Goal: Navigation & Orientation: Find specific page/section

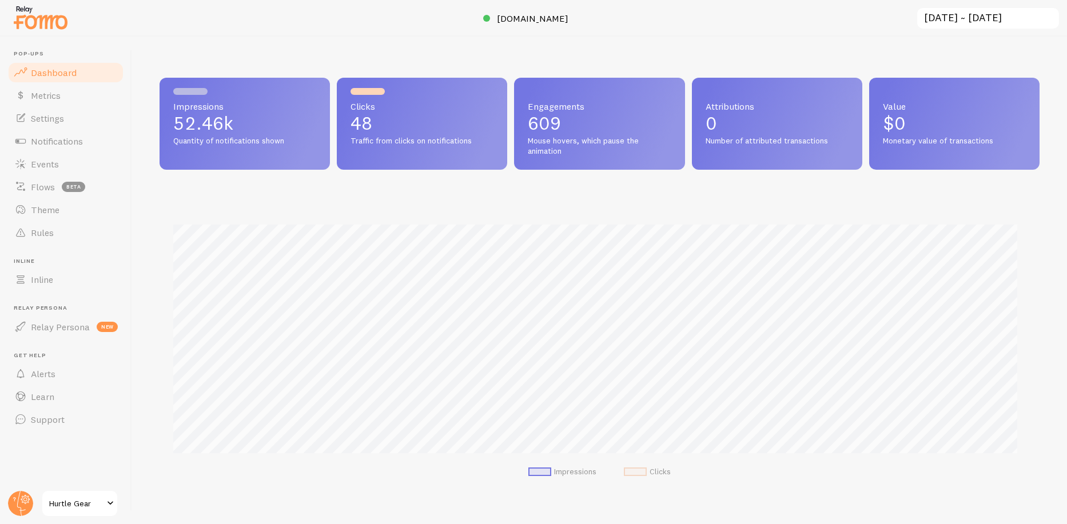
scroll to position [571246, 570675]
click at [52, 145] on span "Notifications" at bounding box center [57, 140] width 52 height 11
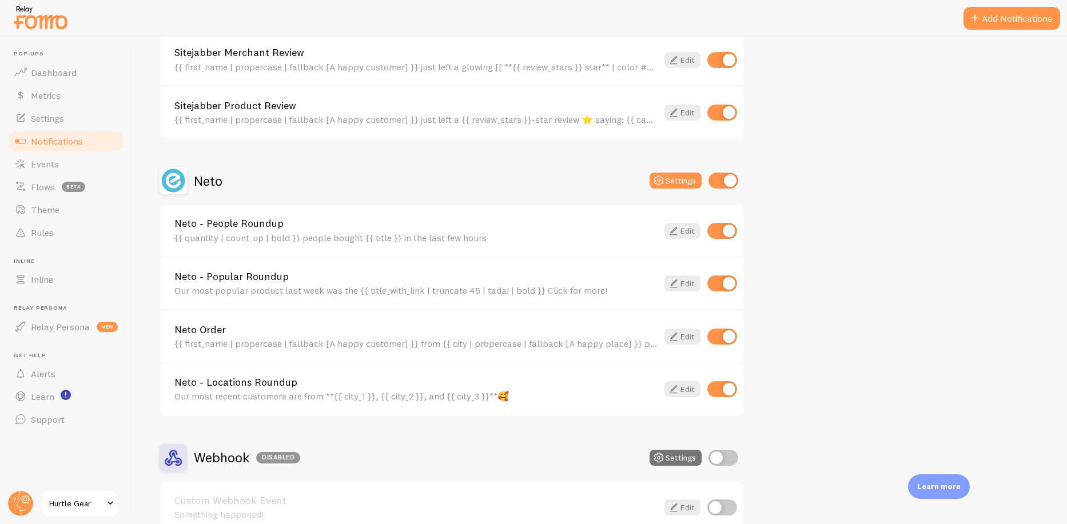
scroll to position [569, 0]
click at [53, 97] on span "Metrics" at bounding box center [46, 95] width 30 height 11
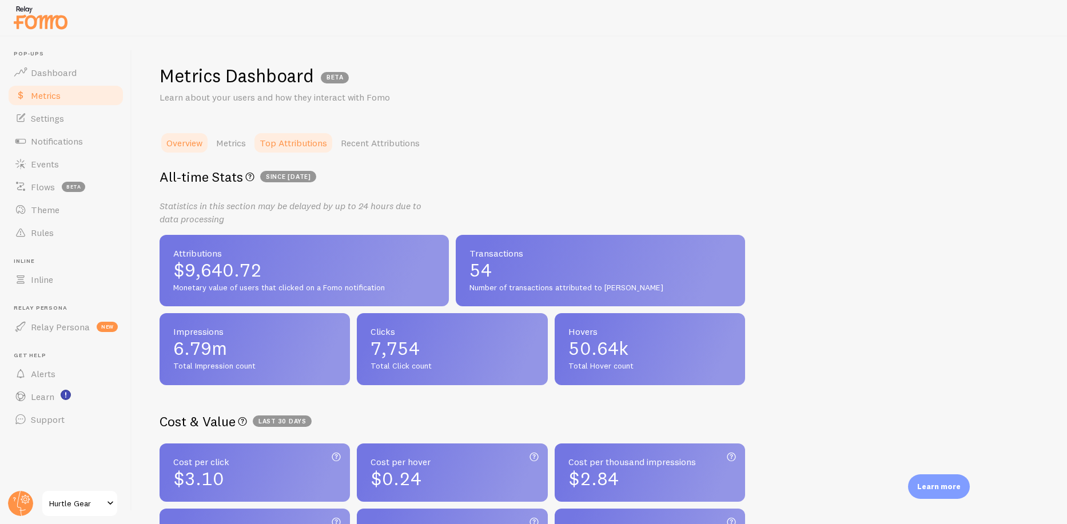
click at [293, 136] on link "Top Attributions" at bounding box center [293, 142] width 81 height 23
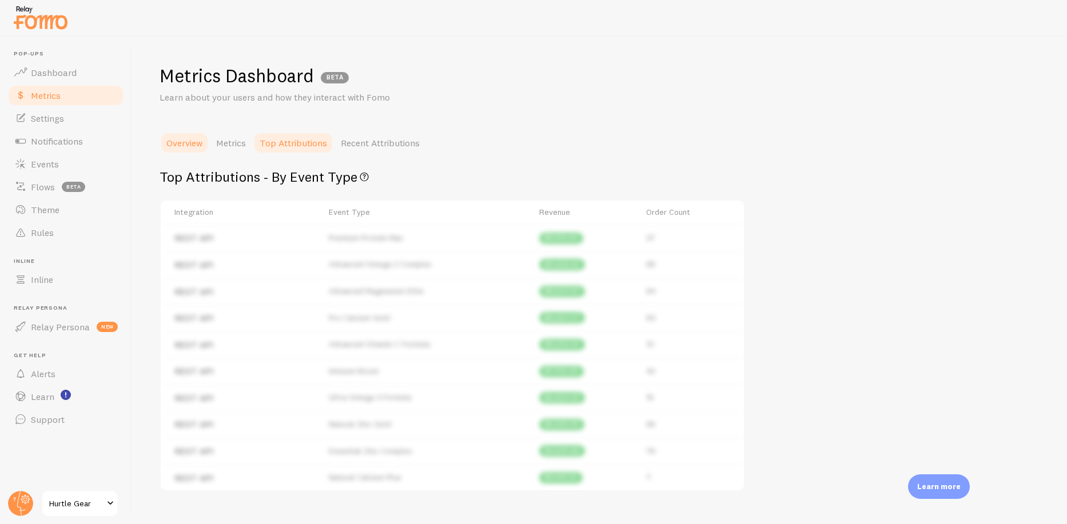
click at [170, 140] on link "Overview" at bounding box center [184, 142] width 50 height 23
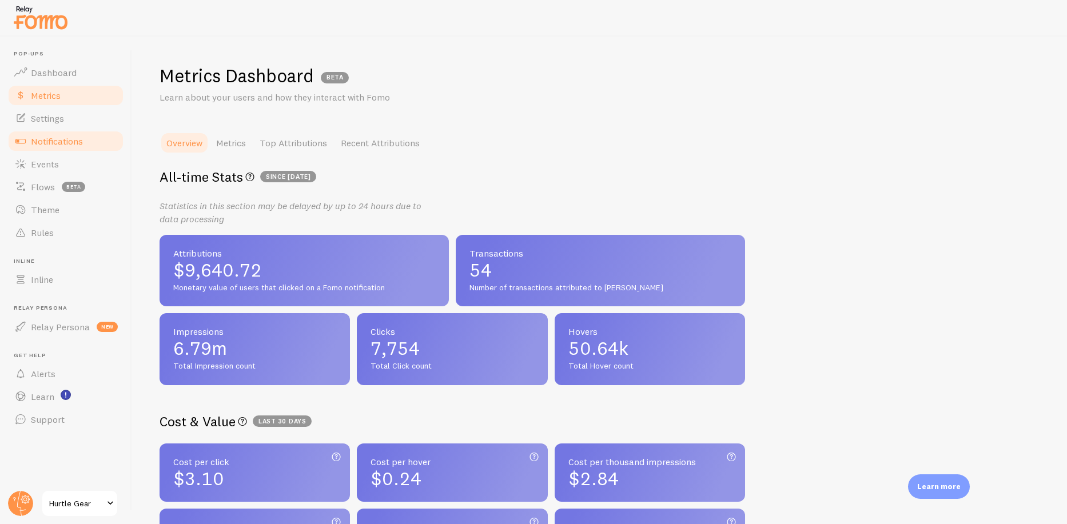
click at [45, 138] on span "Notifications" at bounding box center [57, 140] width 52 height 11
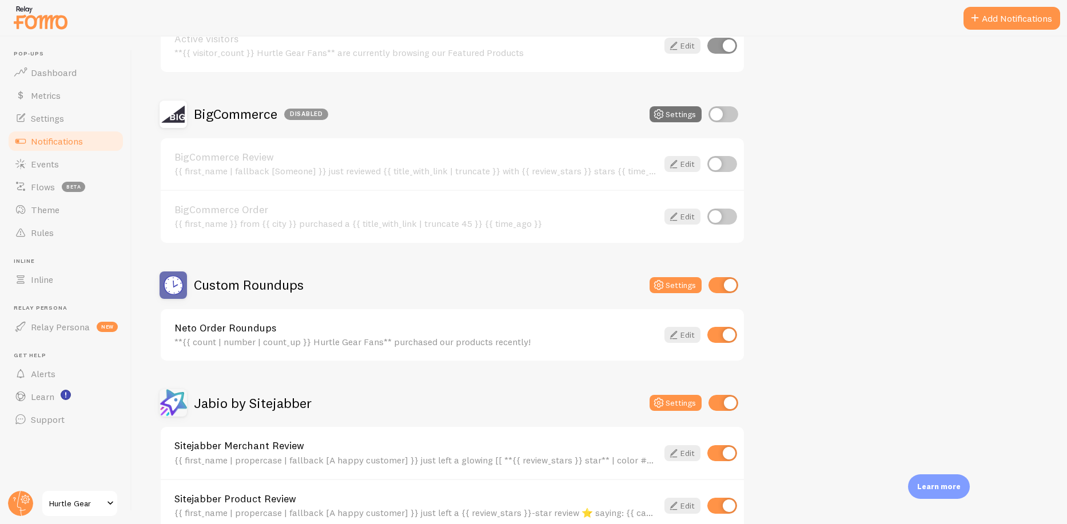
scroll to position [194, 0]
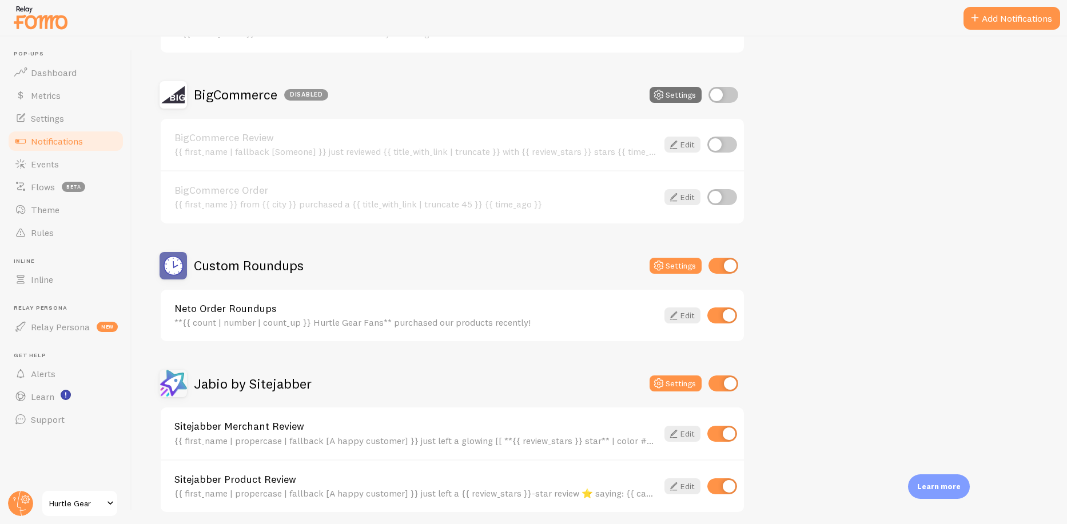
click at [259, 304] on link "Neto Order Roundups" at bounding box center [415, 308] width 483 height 10
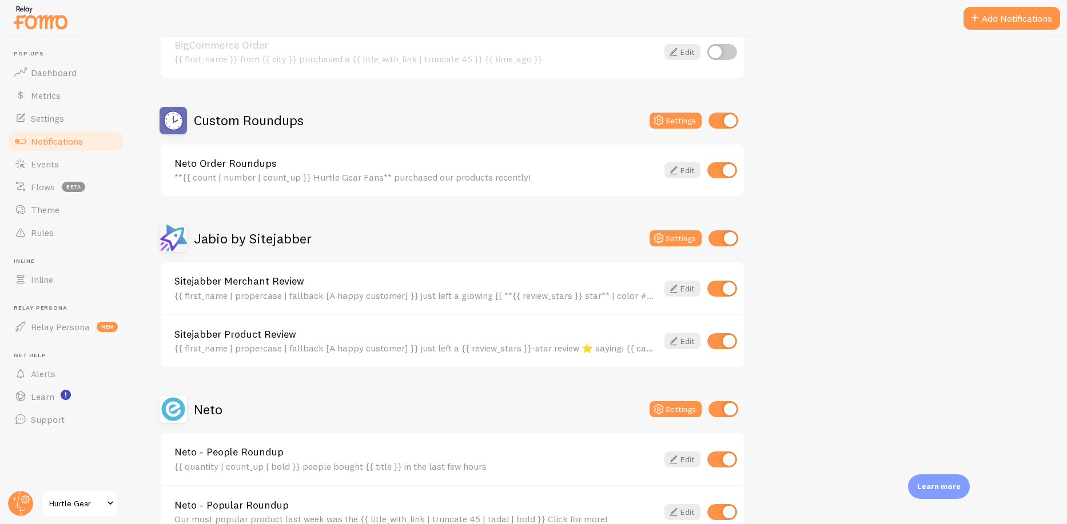
scroll to position [339, 0]
click at [449, 335] on link "Sitejabber Product Review" at bounding box center [415, 334] width 483 height 10
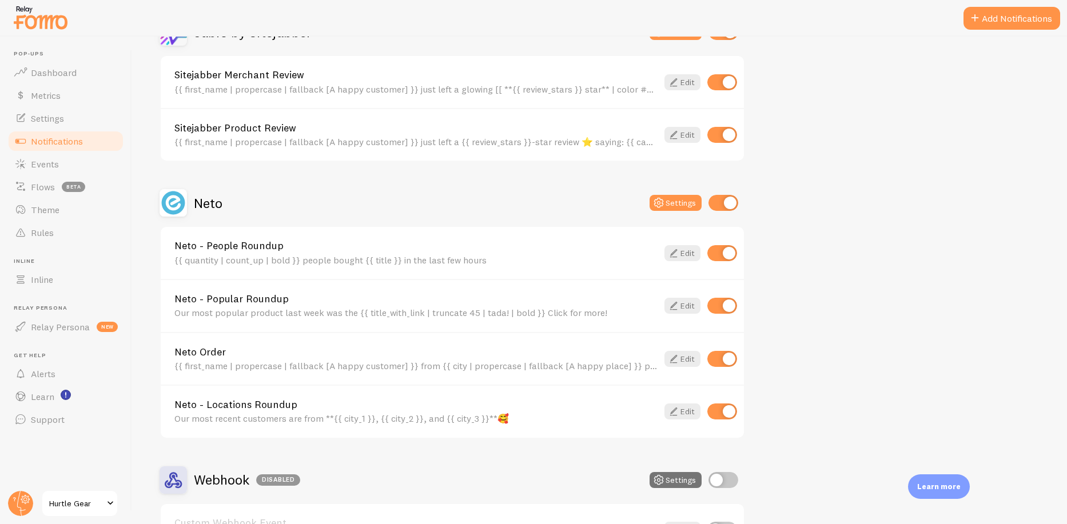
scroll to position [546, 0]
click at [314, 360] on div "{{ first_name | propercase | fallback [A happy customer] }} from {{ city | prop…" at bounding box center [415, 365] width 483 height 10
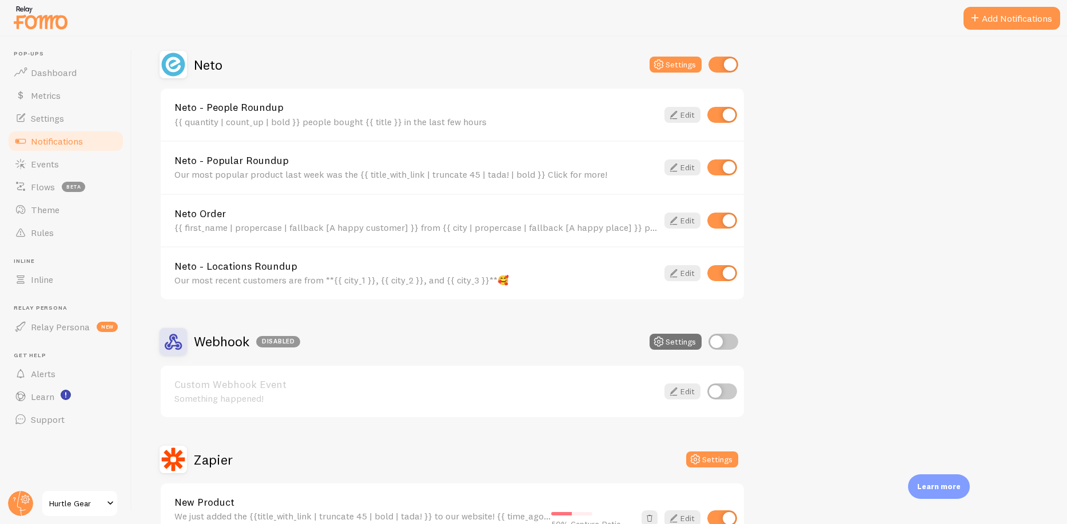
scroll to position [683, 0]
click at [327, 167] on div "Neto - Popular Roundup Our most popular product last week was the {{ title_with…" at bounding box center [415, 168] width 483 height 25
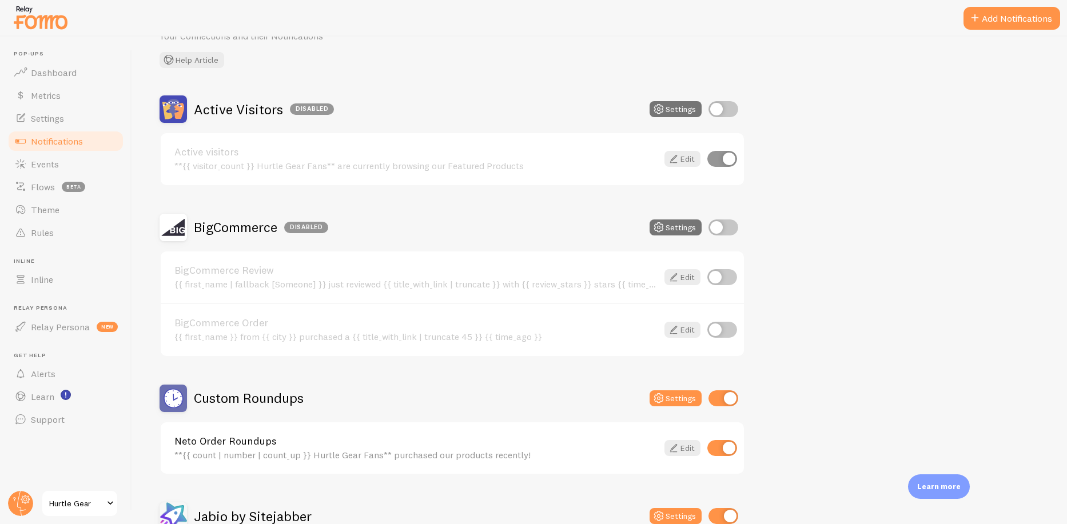
scroll to position [82, 0]
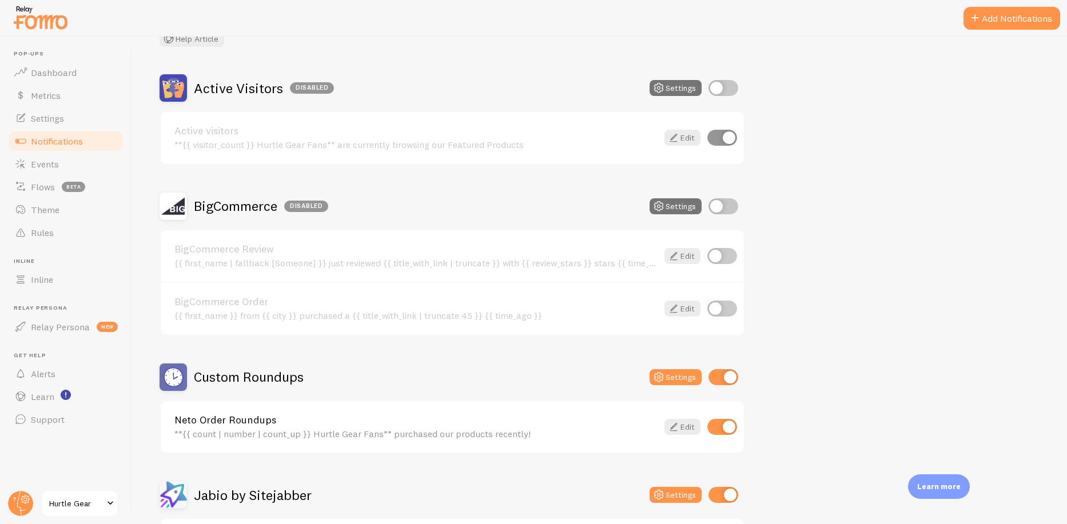
click at [371, 437] on div "**{{ count | number | count_up }} Hurtle Gear Fans** purchased our products rec…" at bounding box center [415, 434] width 483 height 10
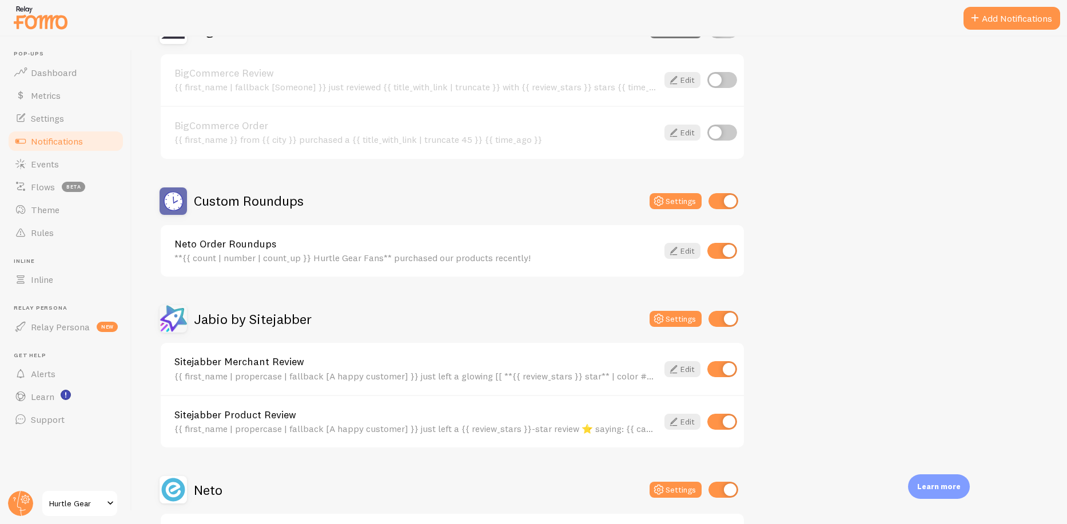
scroll to position [259, 0]
click at [279, 417] on link "Sitejabber Product Review" at bounding box center [415, 414] width 483 height 10
